Goal: Information Seeking & Learning: Learn about a topic

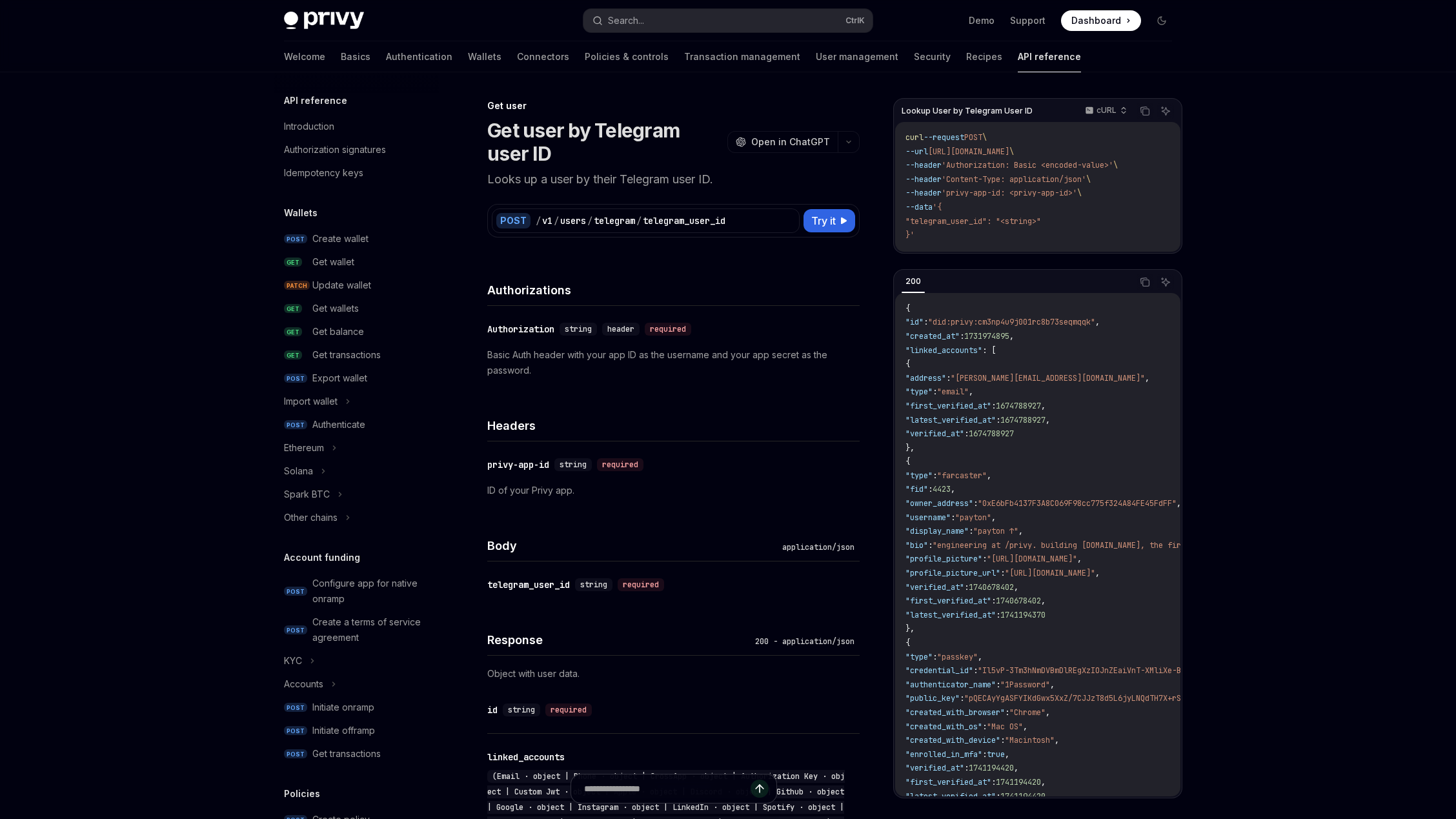
type textarea "*"
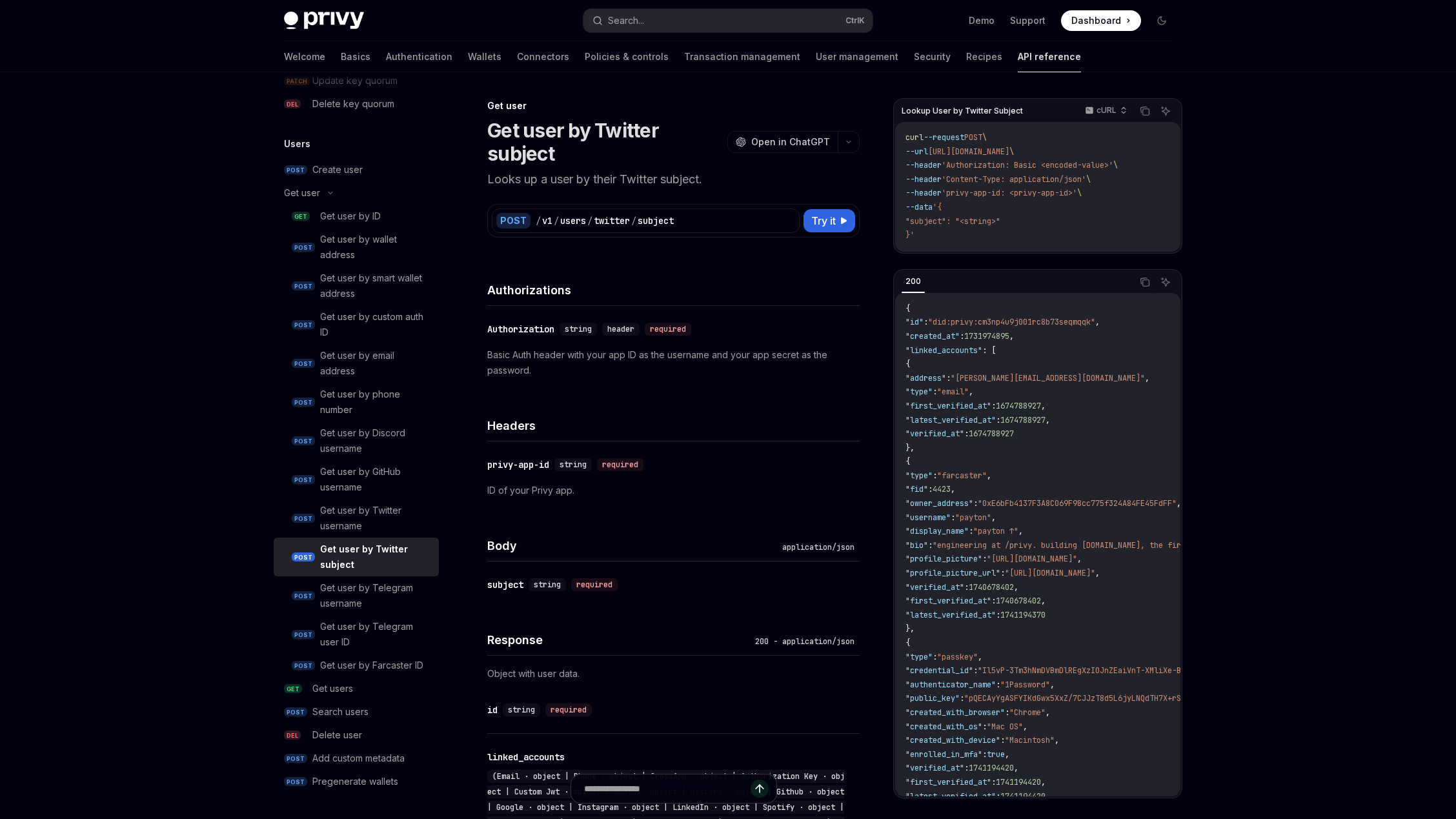
type textarea "*"
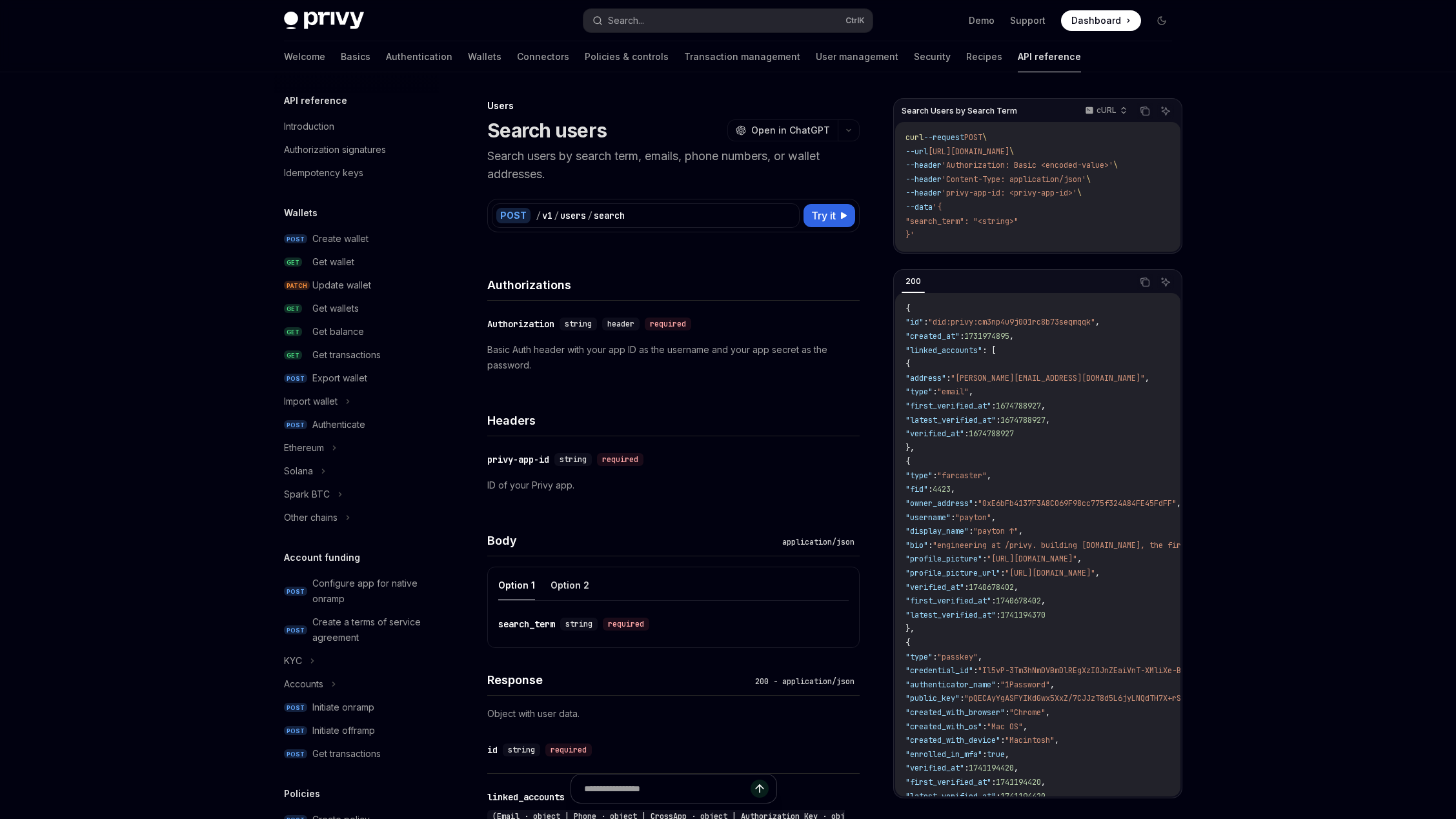
type textarea "*"
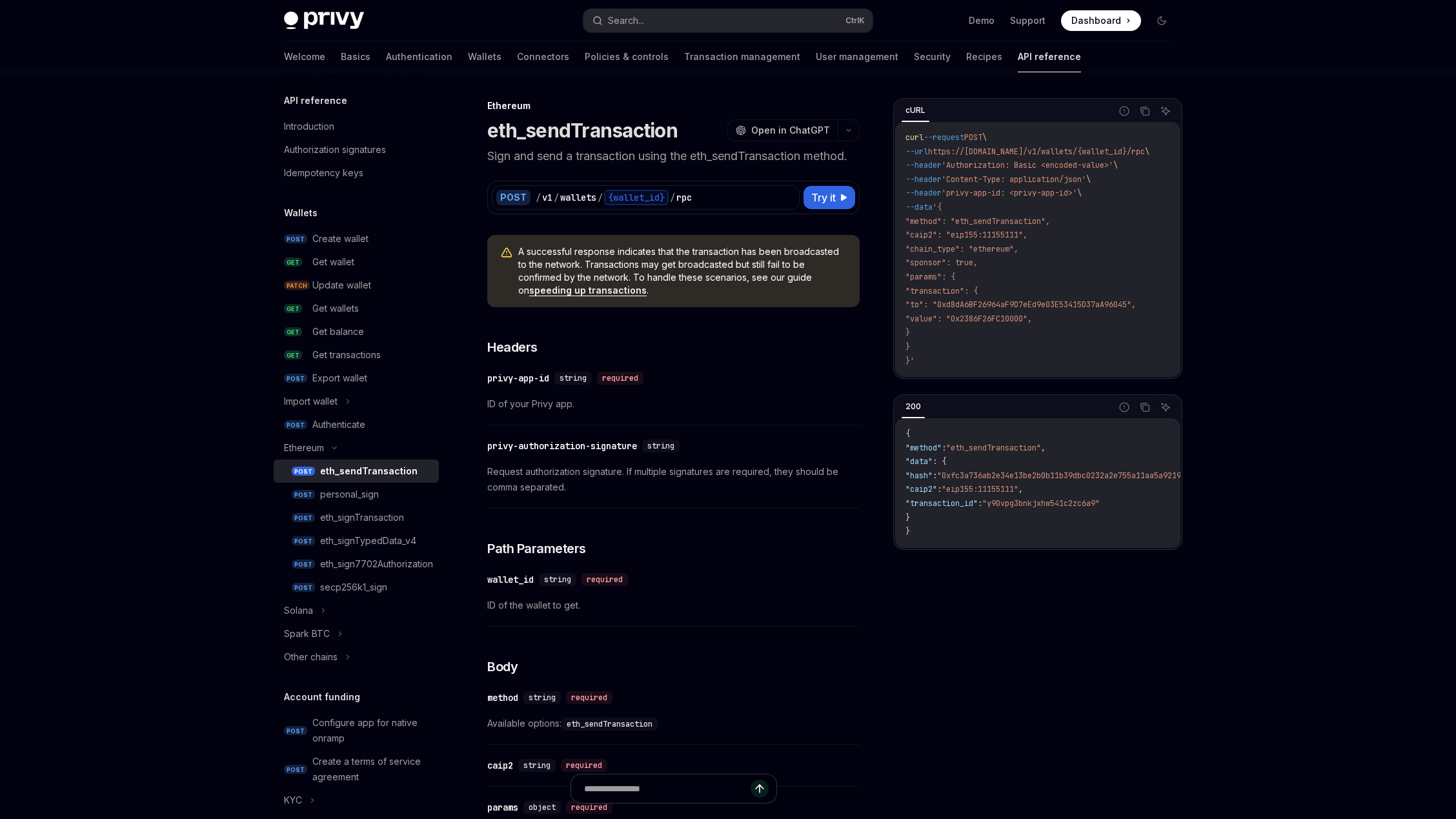
type textarea "*"
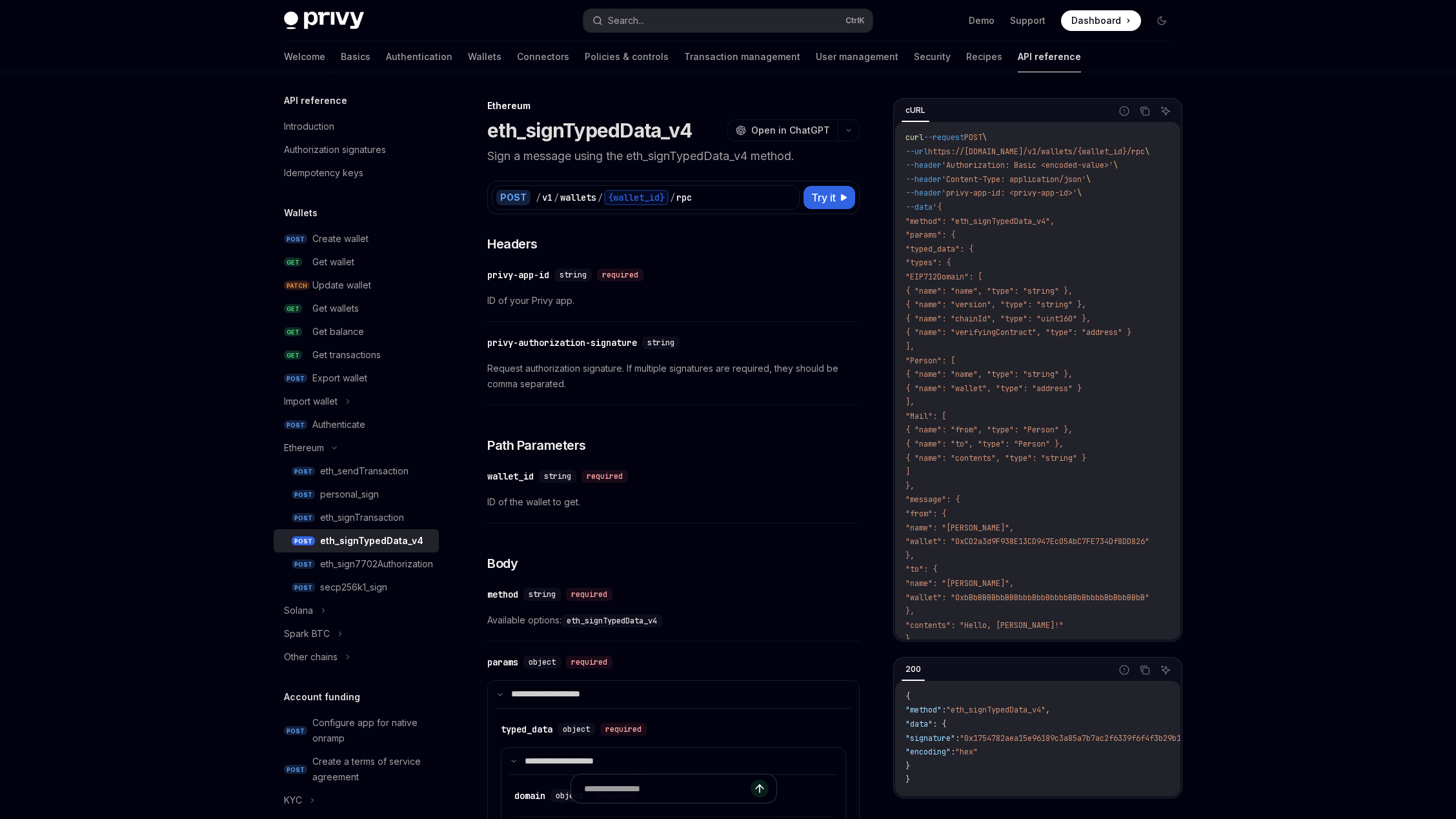
type textarea "*"
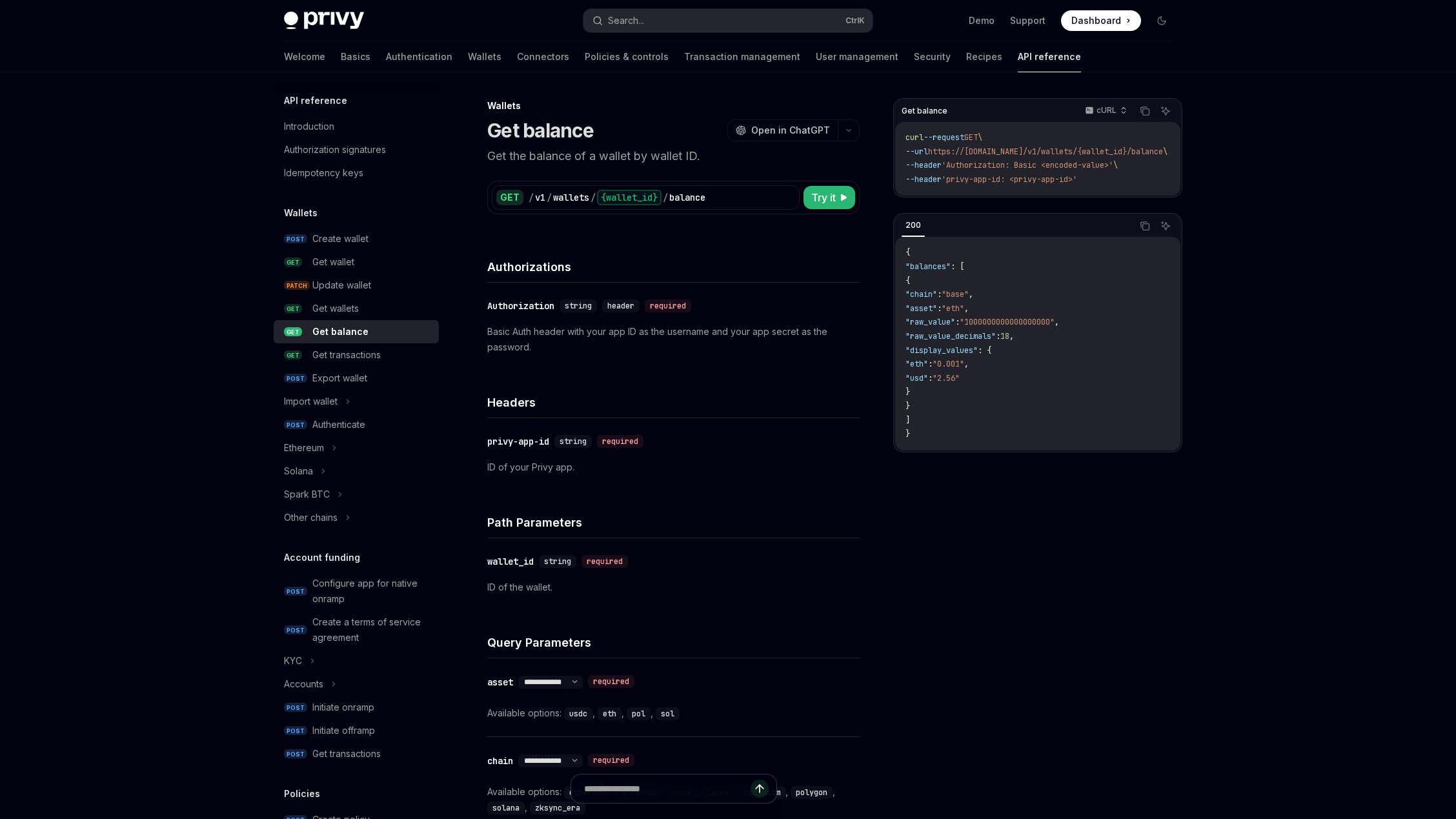
type textarea "*"
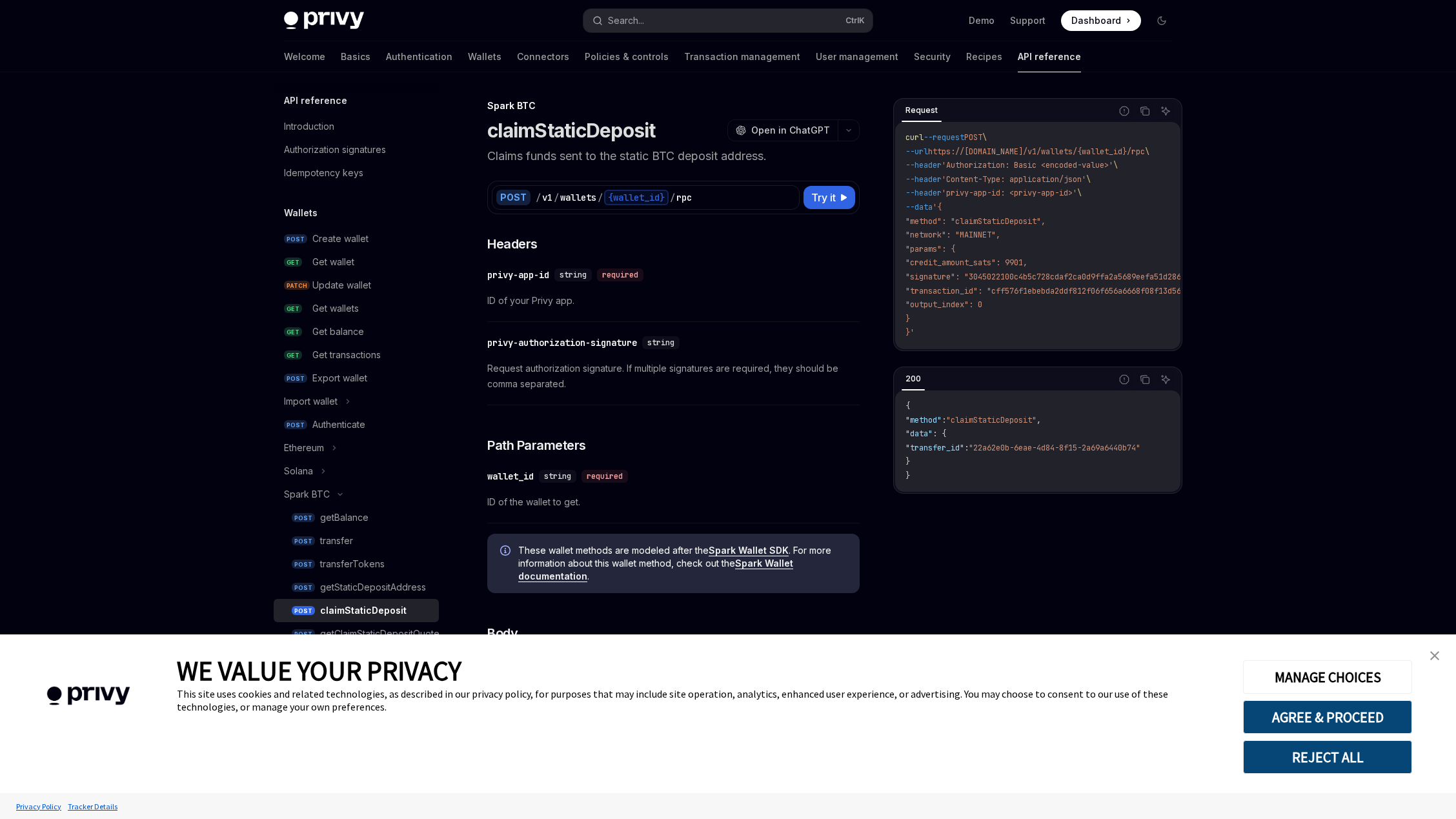
type textarea "*"
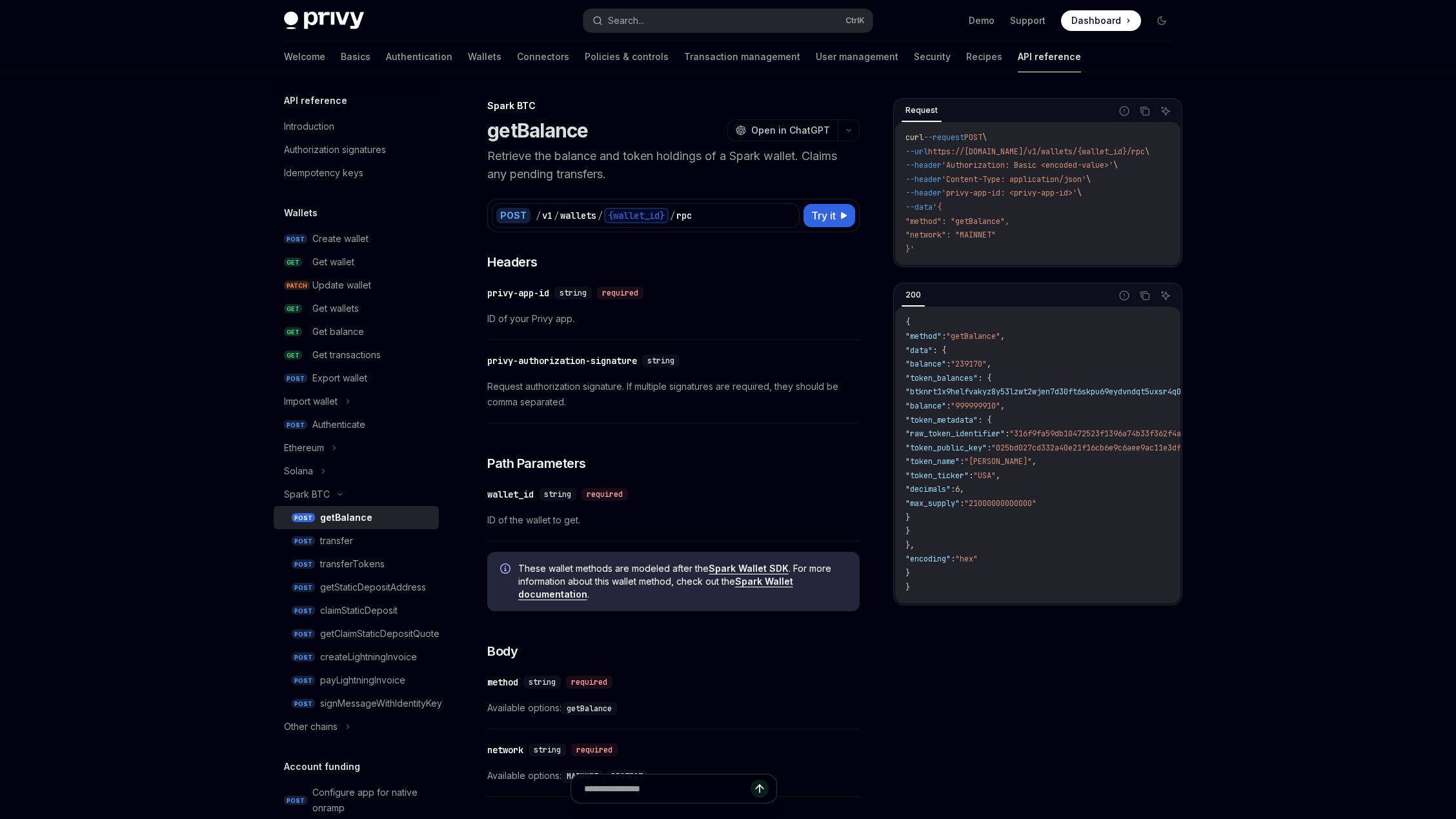
type textarea "*"
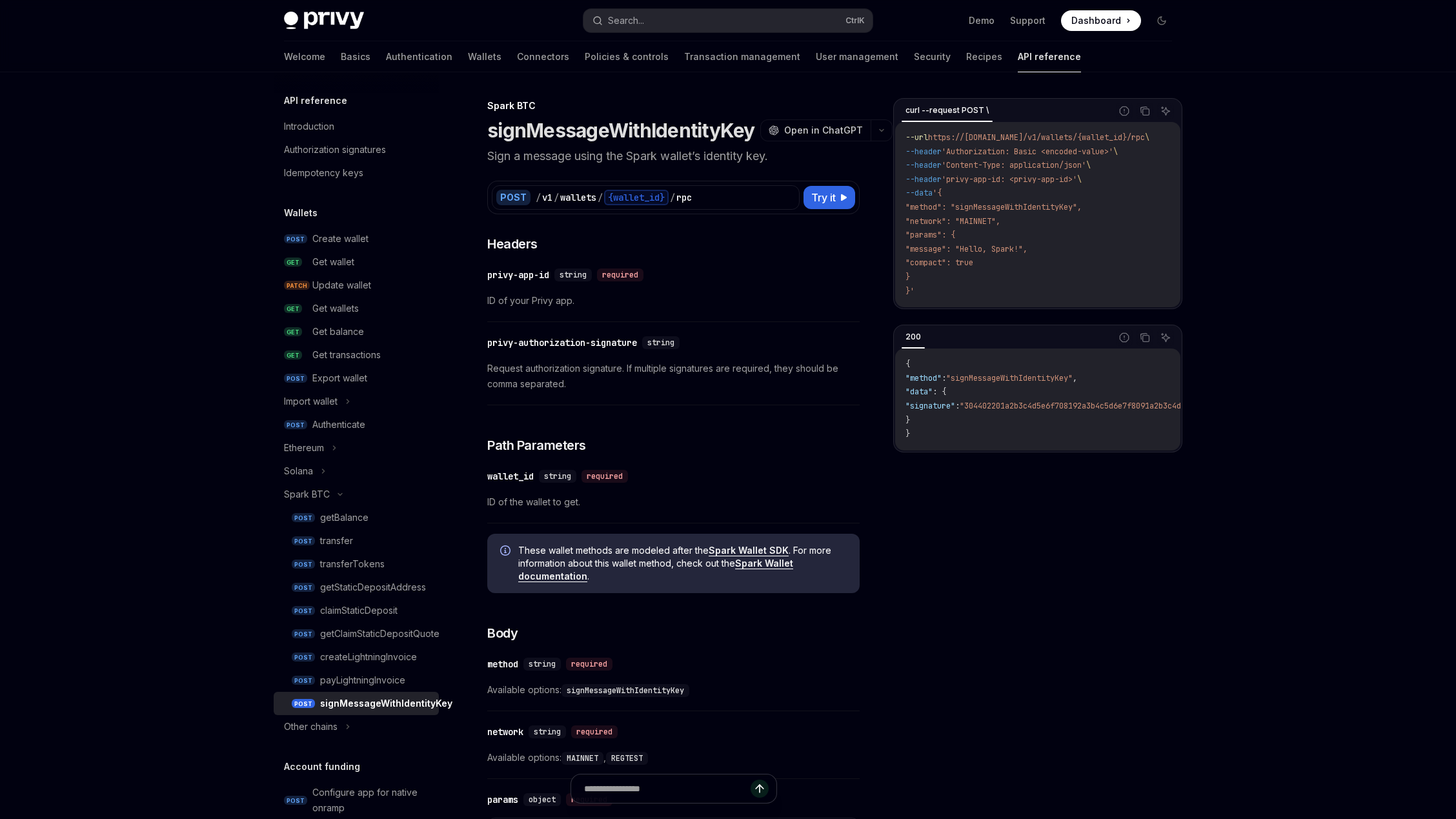
type textarea "*"
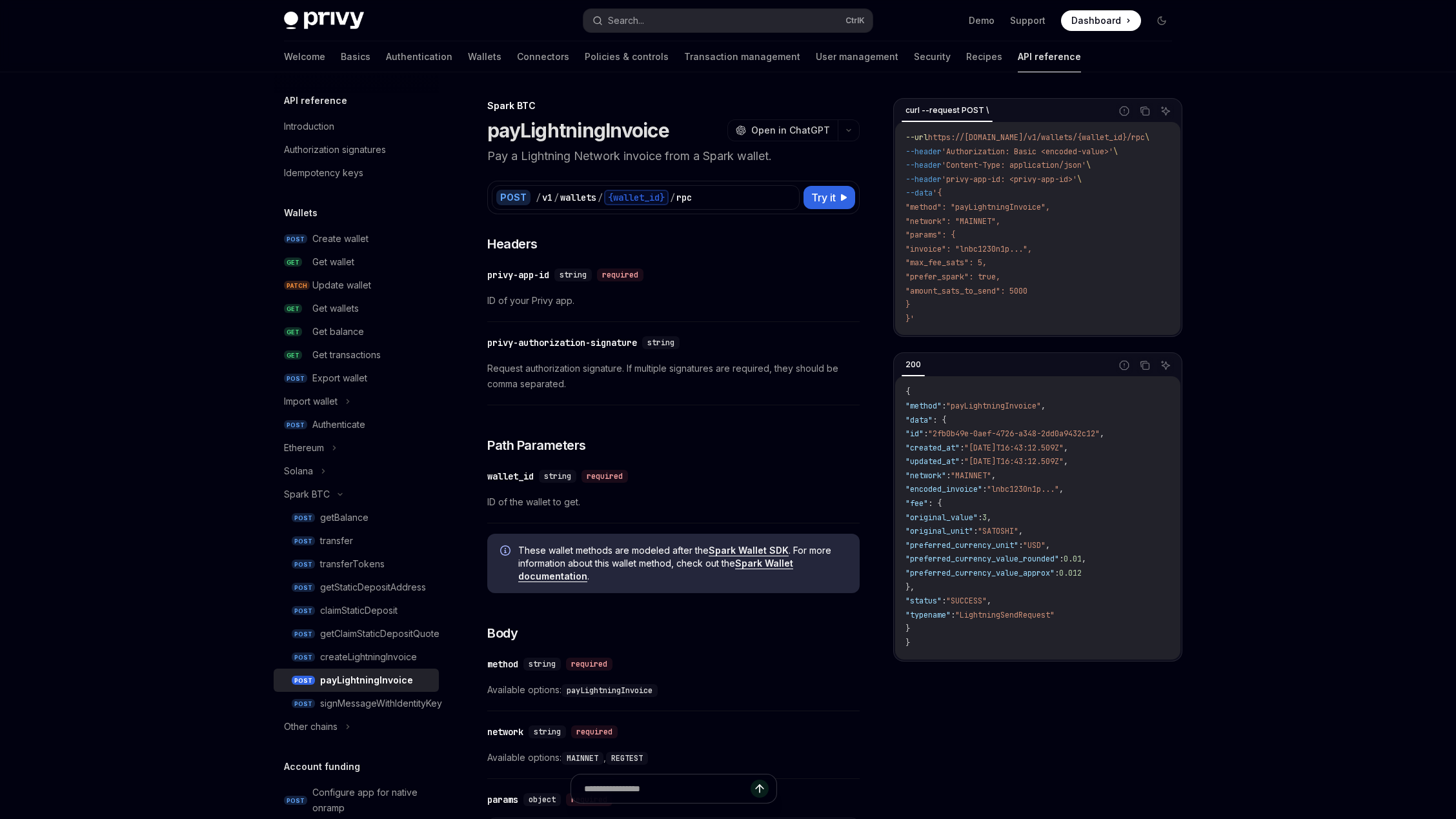
type textarea "*"
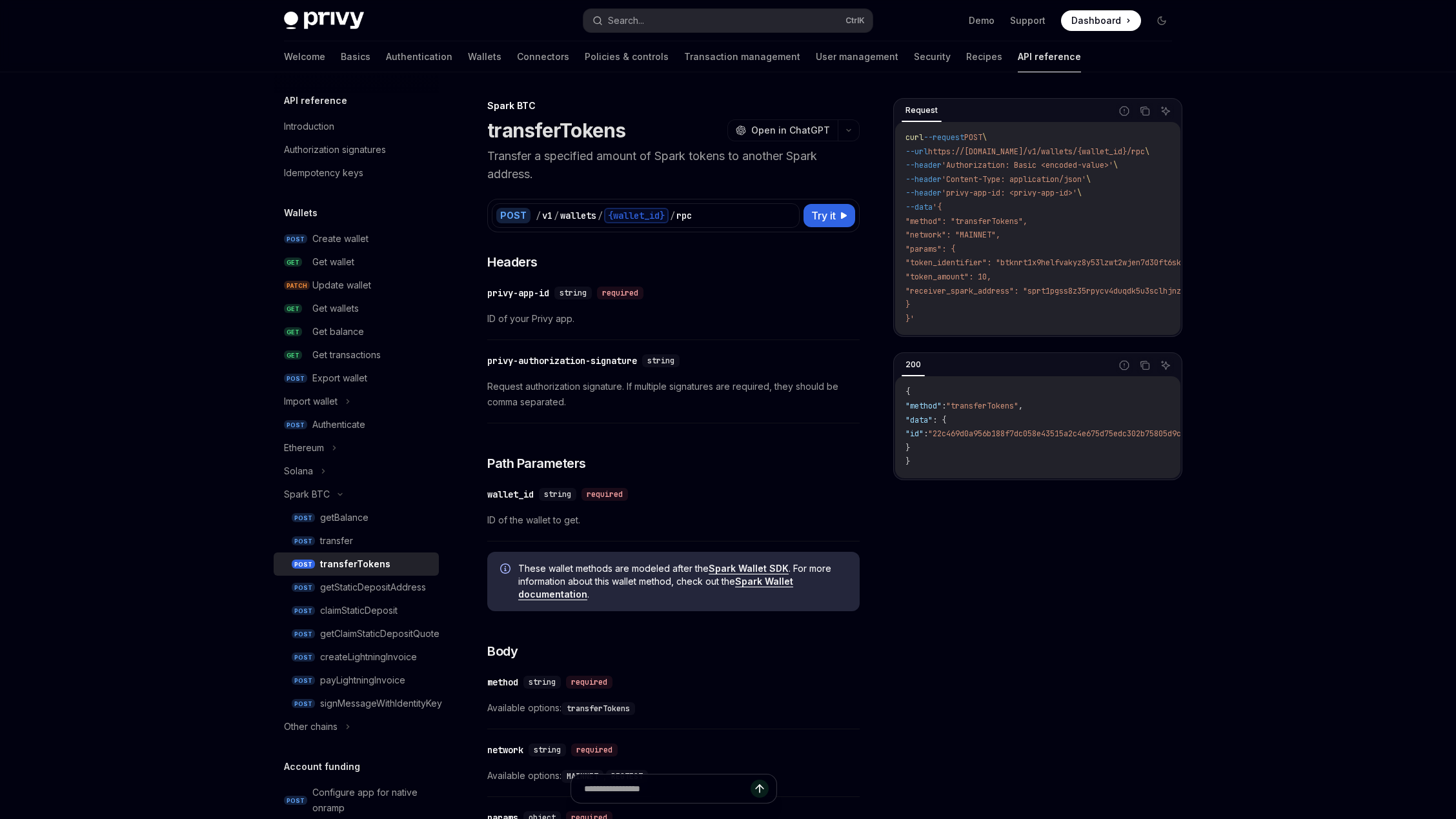
type textarea "*"
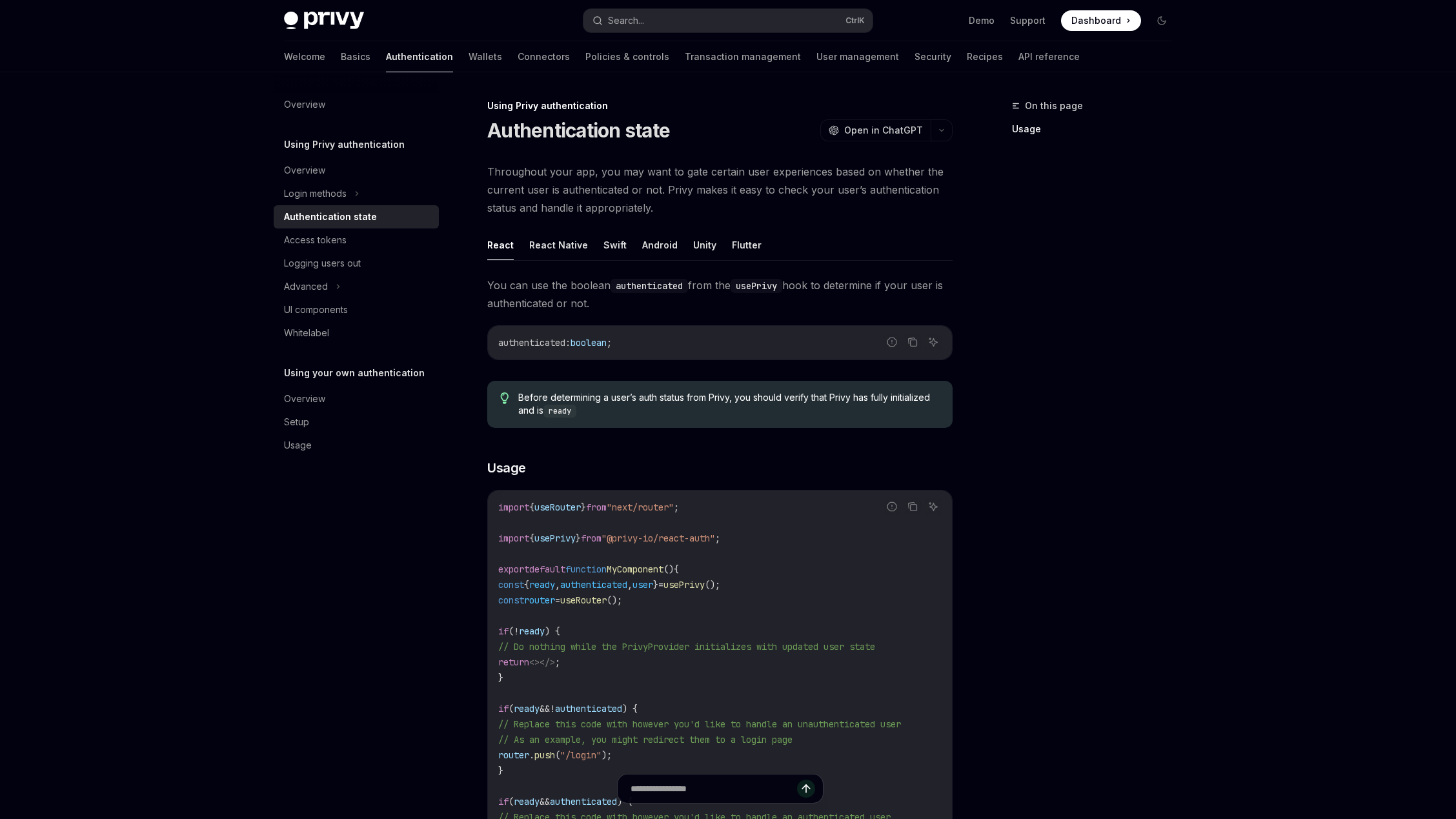
type textarea "*"
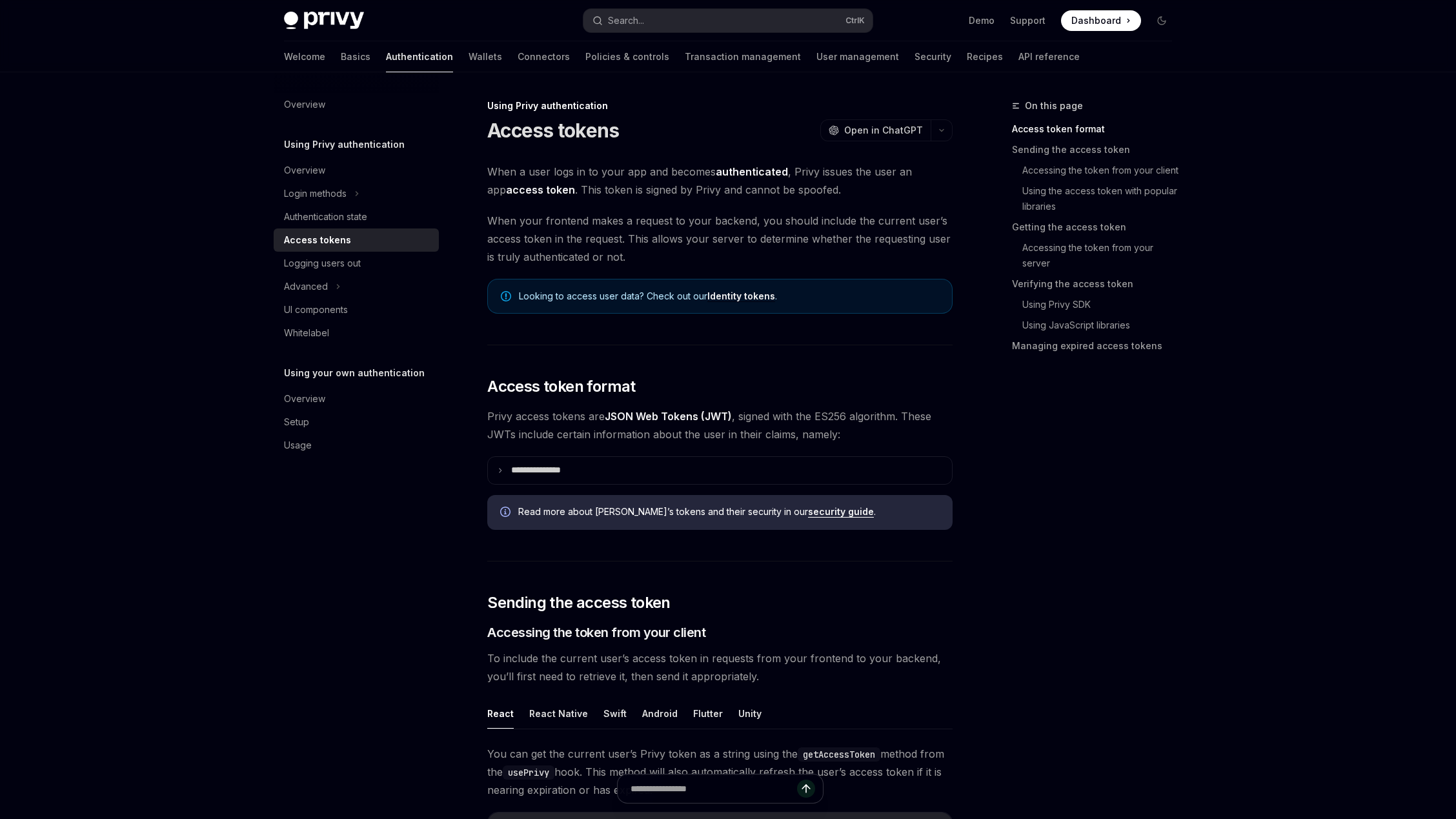
type textarea "*"
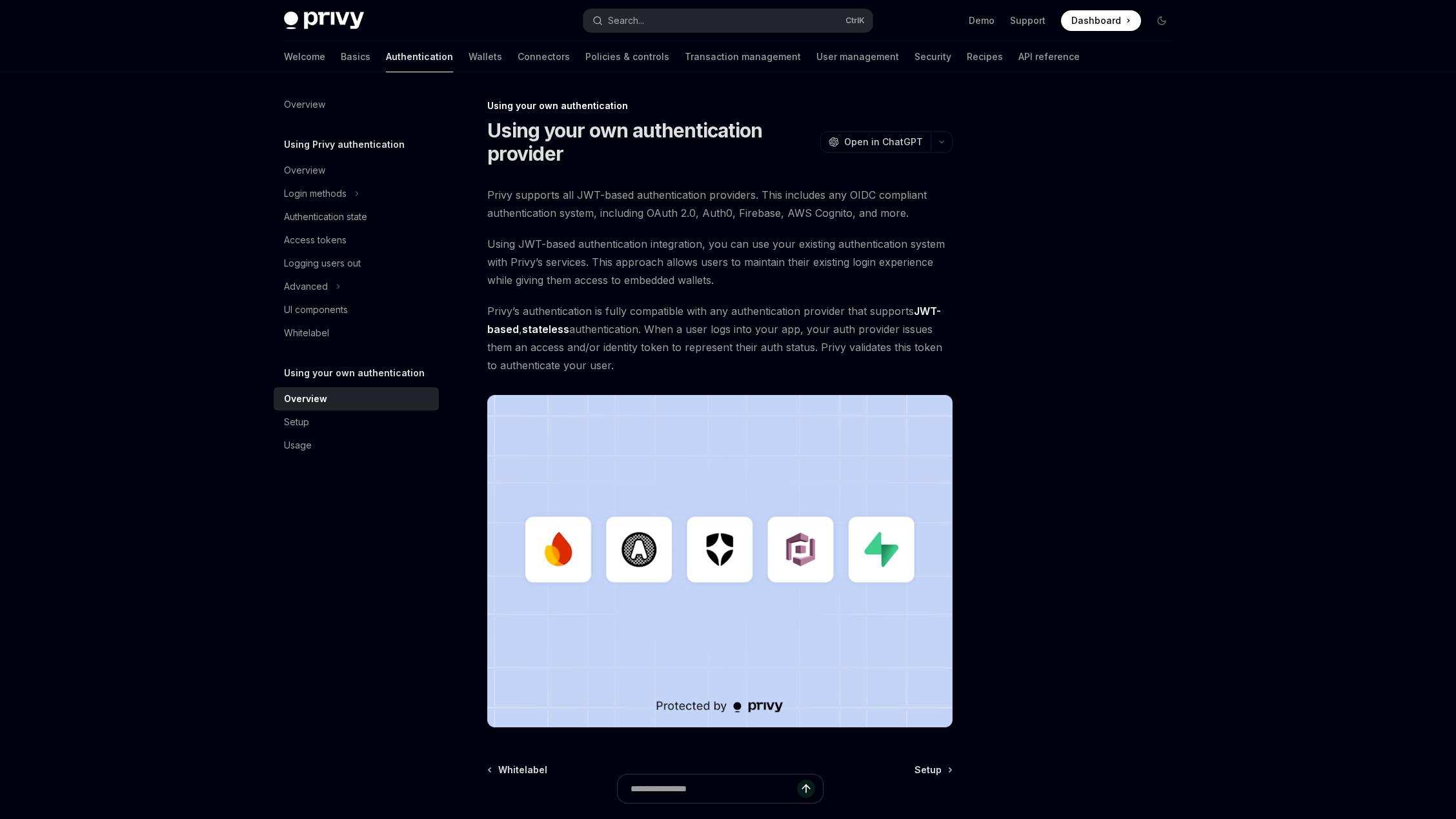
type textarea "*"
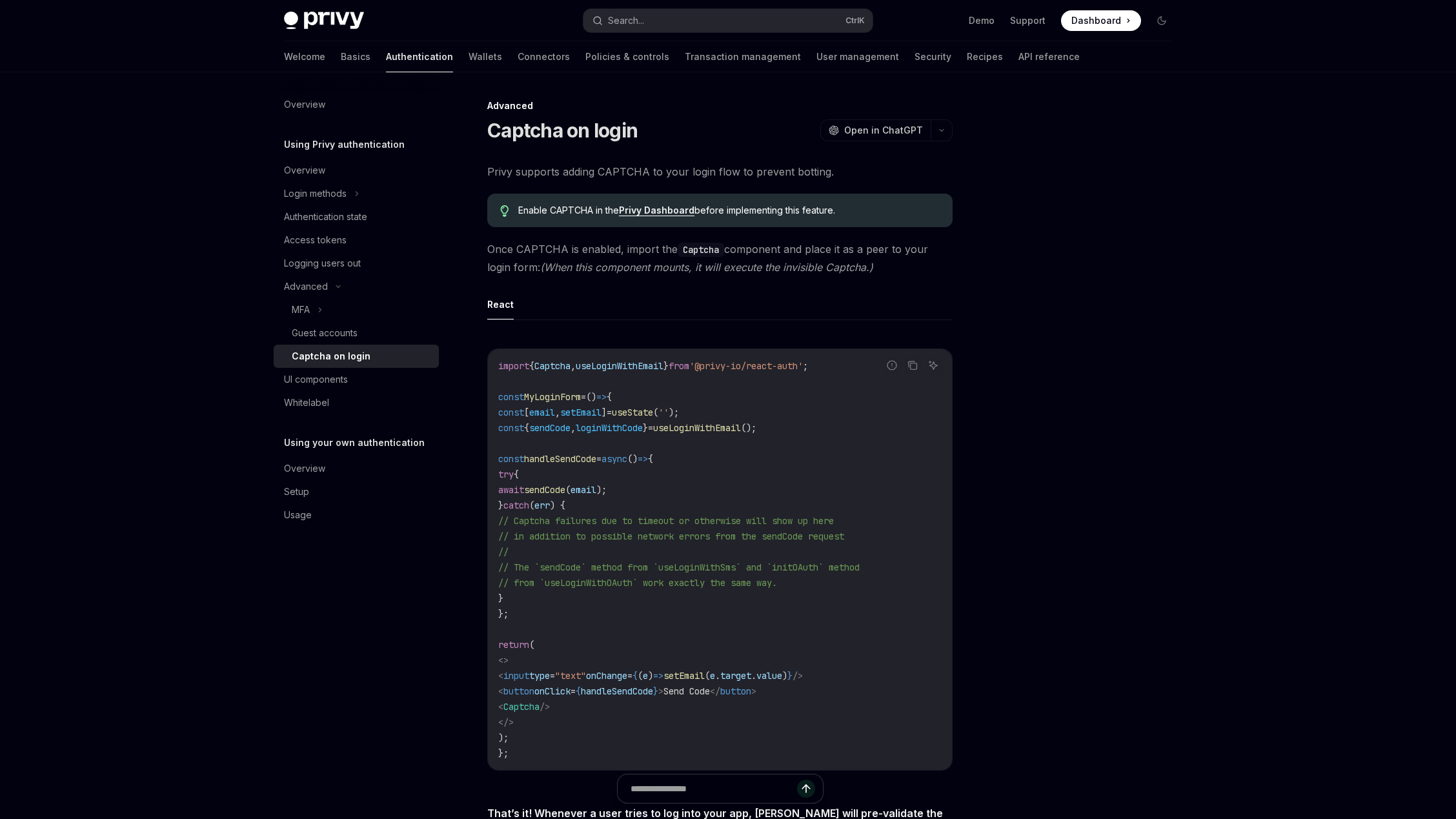
type textarea "*"
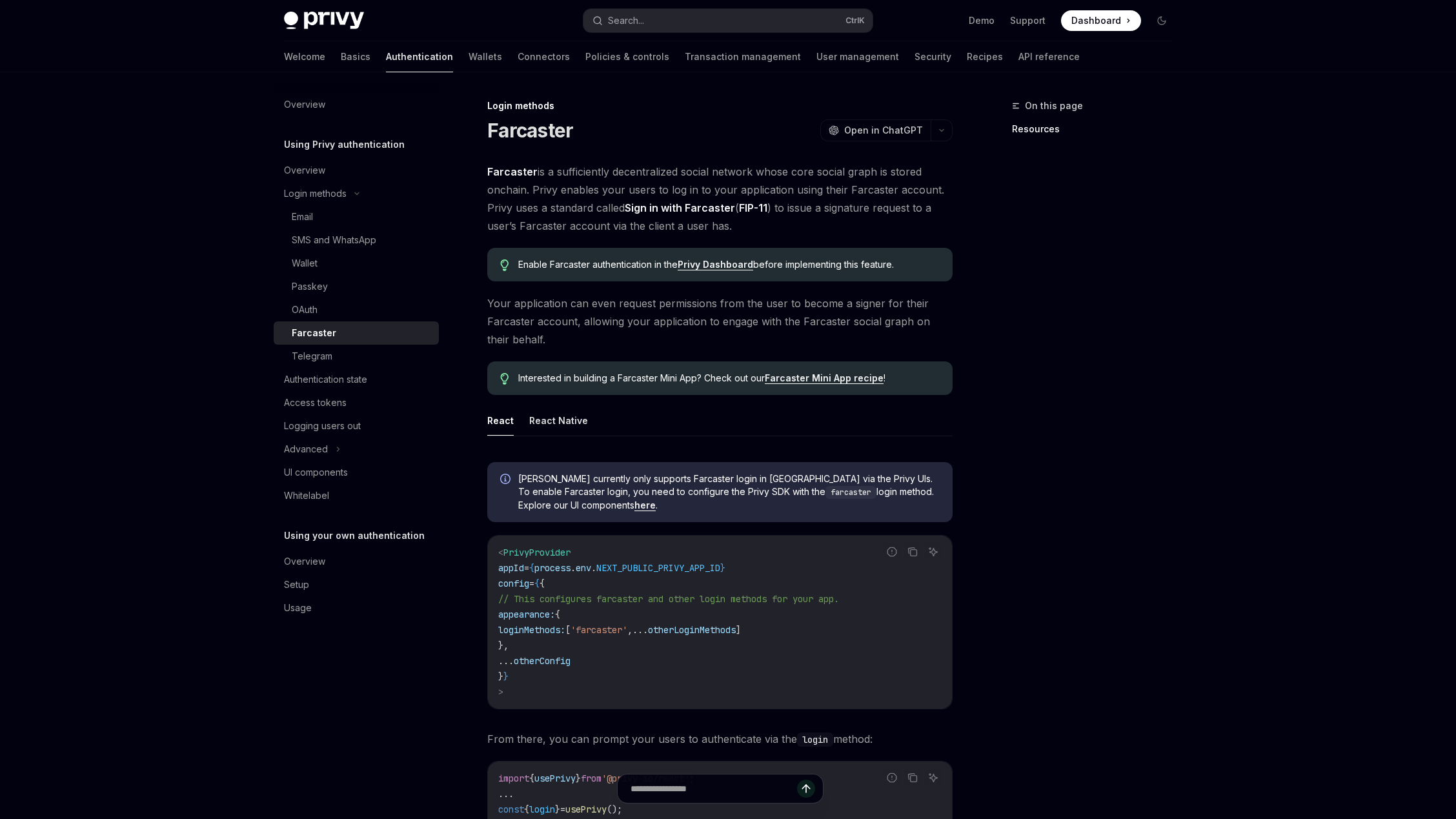
type textarea "*"
